Goal: Task Accomplishment & Management: Use online tool/utility

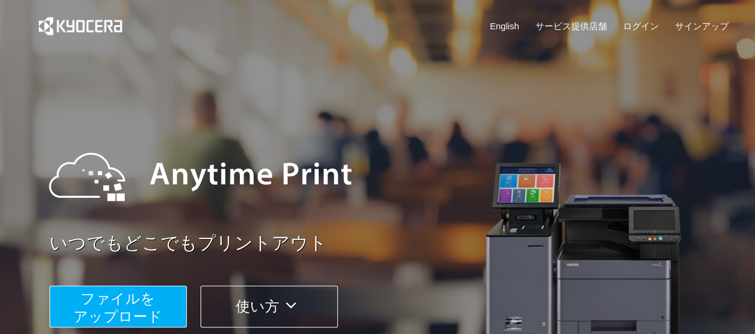
click at [108, 308] on span "ファイルを ​​アップロード" at bounding box center [117, 307] width 89 height 34
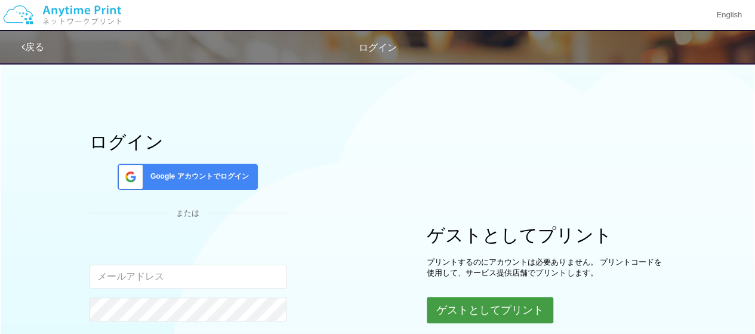
click at [486, 306] on button "ゲストとしてプリント" at bounding box center [490, 310] width 127 height 26
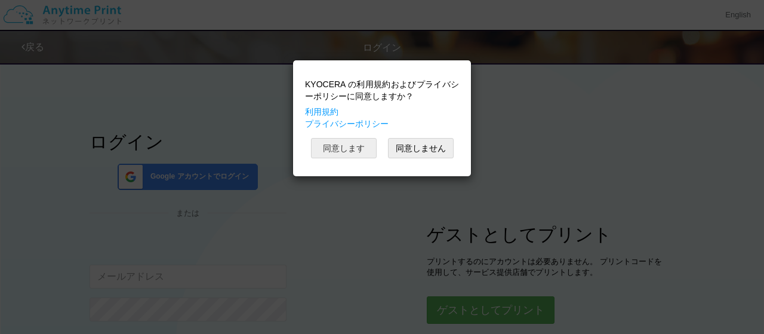
click at [339, 144] on button "同意します" at bounding box center [344, 148] width 66 height 20
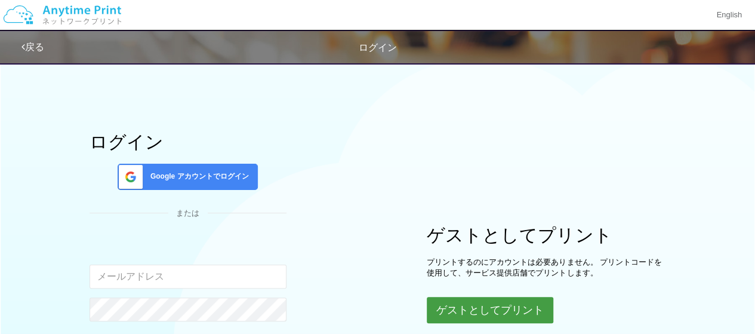
click at [464, 303] on button "ゲストとしてプリント" at bounding box center [490, 310] width 127 height 26
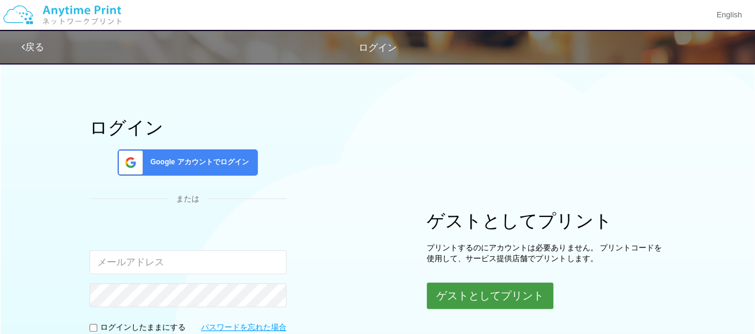
scroll to position [35, 0]
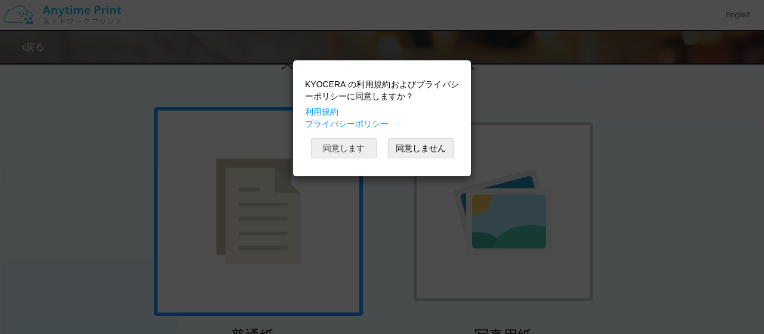
click at [351, 148] on button "同意します" at bounding box center [344, 148] width 66 height 20
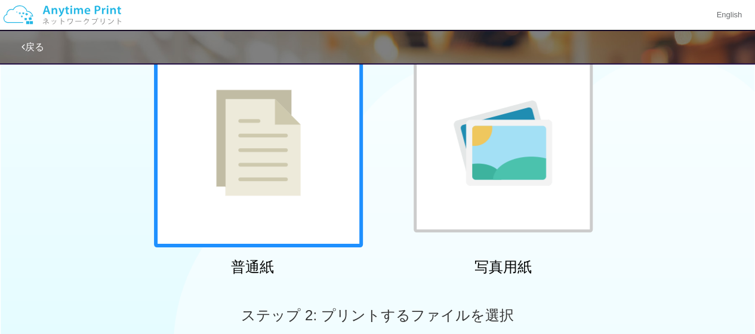
scroll to position [110, 0]
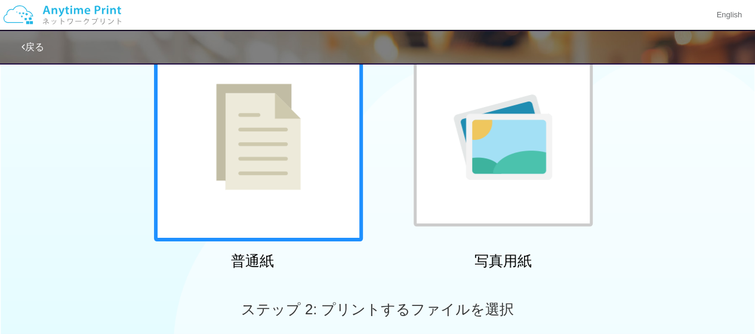
click at [253, 200] on div at bounding box center [258, 136] width 209 height 209
click at [548, 161] on img at bounding box center [503, 136] width 99 height 85
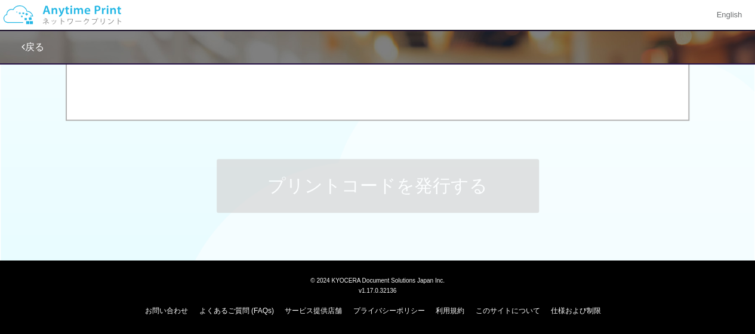
scroll to position [361, 0]
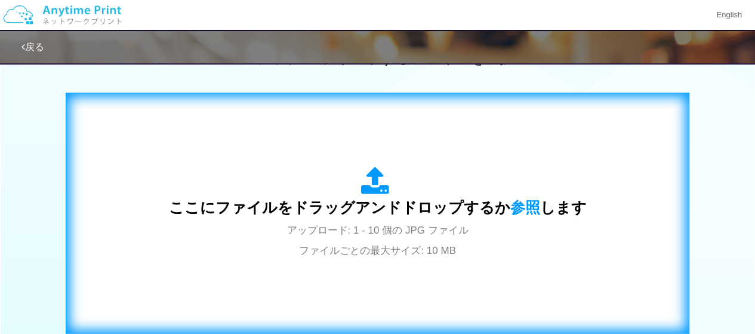
click at [344, 225] on span "アップロード: 1 - 10 個の JPG ファイル ファイルごとの最大サイズ: 10 MB" at bounding box center [378, 241] width 182 height 32
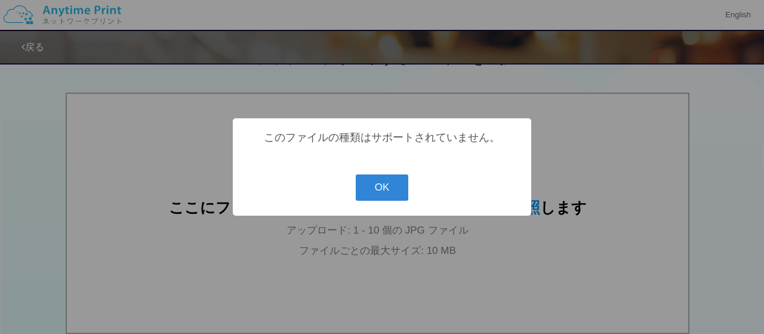
drag, startPoint x: 755, startPoint y: 219, endPoint x: 567, endPoint y: 207, distance: 187.9
click at [754, 231] on div "? ! i このファイルの種類はサポートされていません。 OK Cancel ×" at bounding box center [382, 167] width 764 height 334
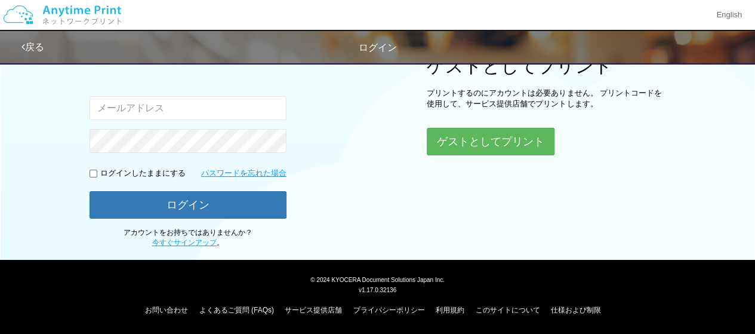
scroll to position [35, 0]
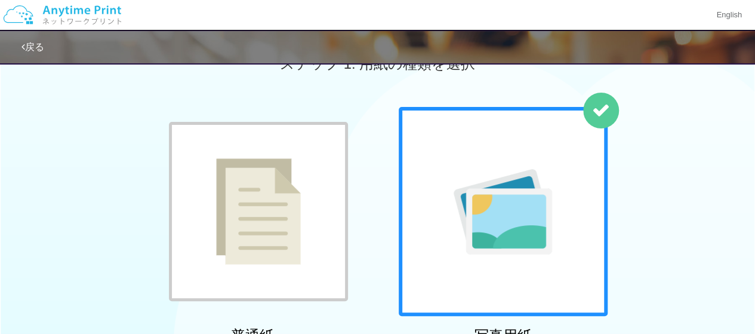
click at [294, 182] on img at bounding box center [258, 211] width 85 height 106
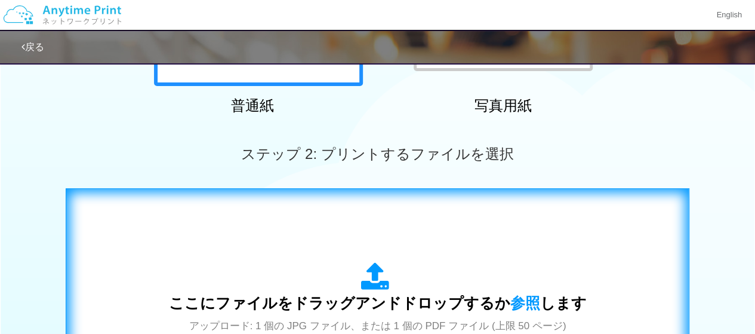
scroll to position [275, 0]
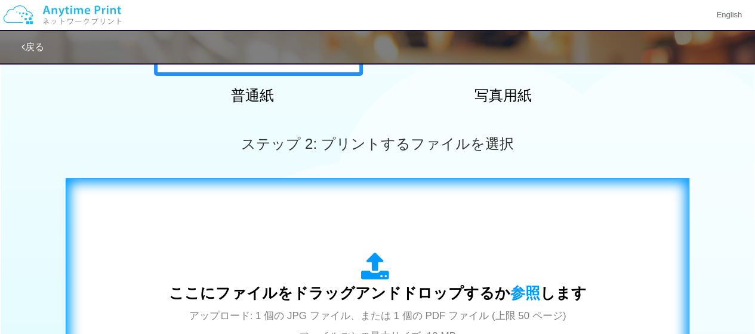
click at [345, 278] on div "ここにファイルをドラッグアンドドロップするか 参照 します アップロード: 1 個の JPG ファイル、または 1 個の PDF ファイル (上限 50 ペー…" at bounding box center [378, 298] width 418 height 93
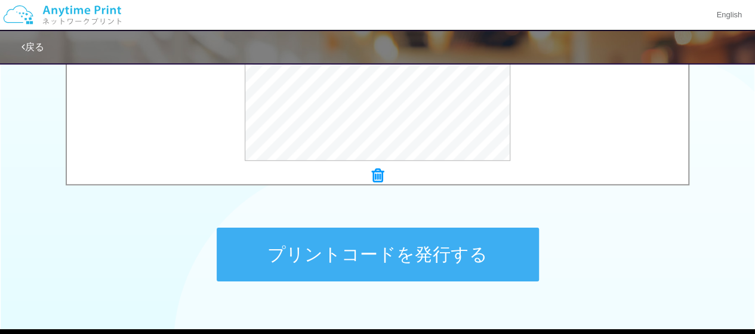
scroll to position [511, 0]
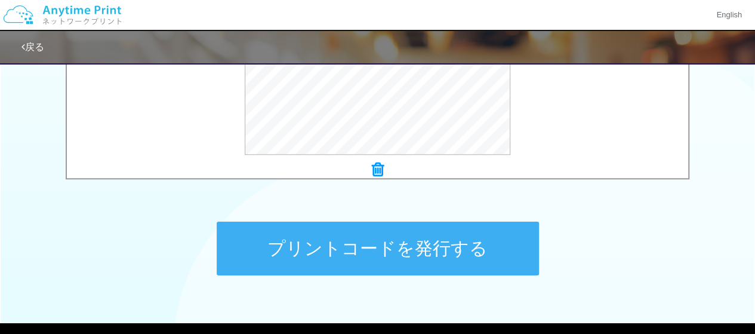
click at [444, 241] on button "プリントコードを発行する" at bounding box center [378, 249] width 322 height 54
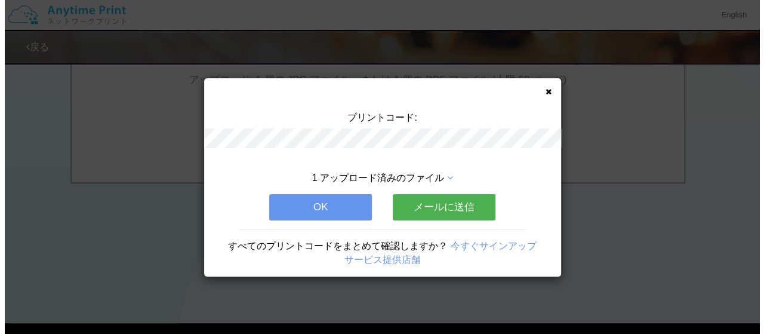
scroll to position [0, 0]
